Goal: Check status: Check status

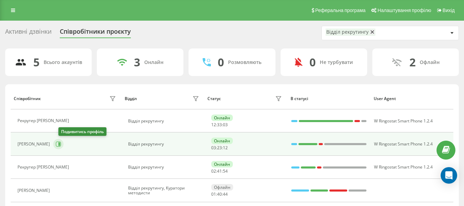
click at [61, 141] on icon at bounding box center [58, 143] width 5 height 5
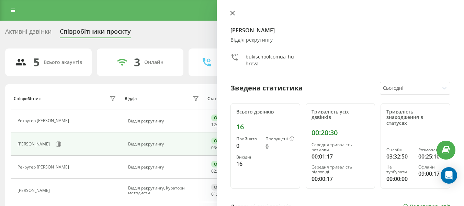
click at [232, 16] on button at bounding box center [232, 13] width 9 height 7
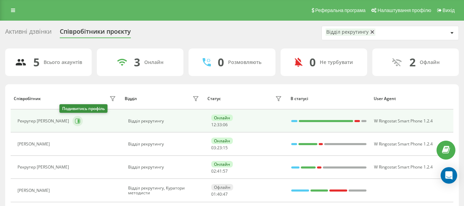
click at [75, 120] on icon at bounding box center [77, 120] width 5 height 5
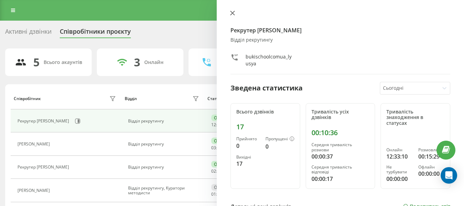
click at [232, 15] on icon at bounding box center [232, 13] width 5 height 5
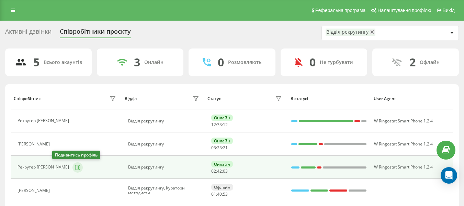
click at [72, 166] on button at bounding box center [77, 167] width 10 height 10
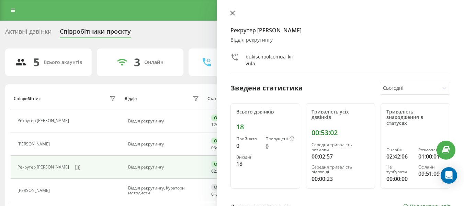
click at [233, 13] on icon at bounding box center [232, 13] width 5 height 5
